Goal: Task Accomplishment & Management: Use online tool/utility

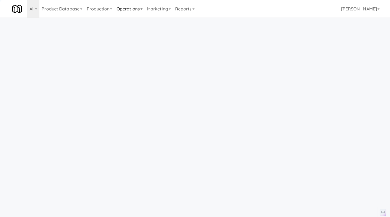
click at [136, 9] on link "Operations" at bounding box center [130, 9] width 30 height 18
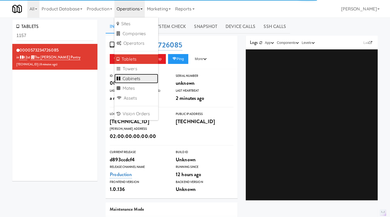
click at [135, 80] on link "Cabinets" at bounding box center [137, 79] width 44 height 10
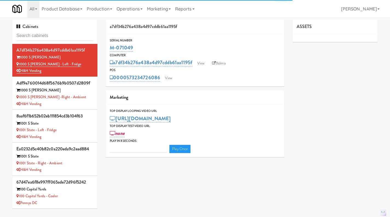
type input "M-114228"
type input "3"
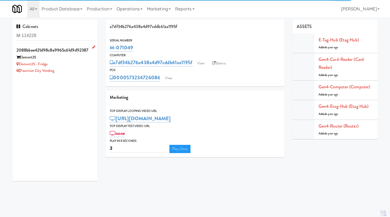
type input "M-114228"
click at [79, 65] on div "Element25 - Fridge" at bounding box center [54, 64] width 77 height 7
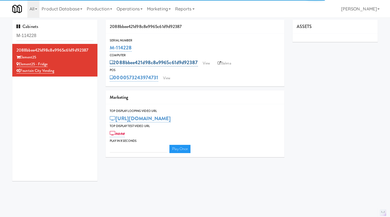
type input "3"
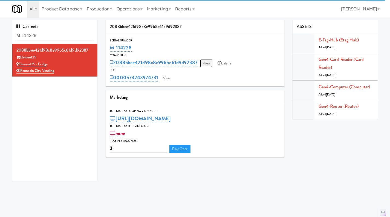
click at [209, 64] on link "View" at bounding box center [206, 63] width 13 height 8
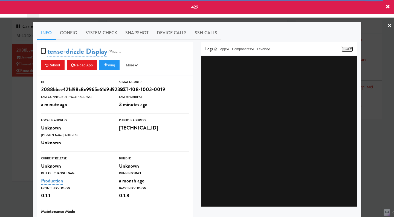
click at [346, 50] on link "Link" at bounding box center [348, 48] width 12 height 5
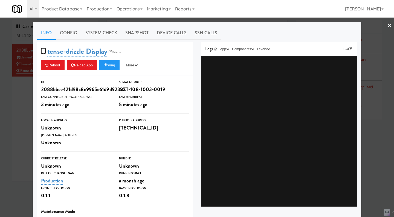
click at [11, 113] on div at bounding box center [197, 108] width 394 height 217
